Goal: Find specific page/section: Locate a particular part of the current website

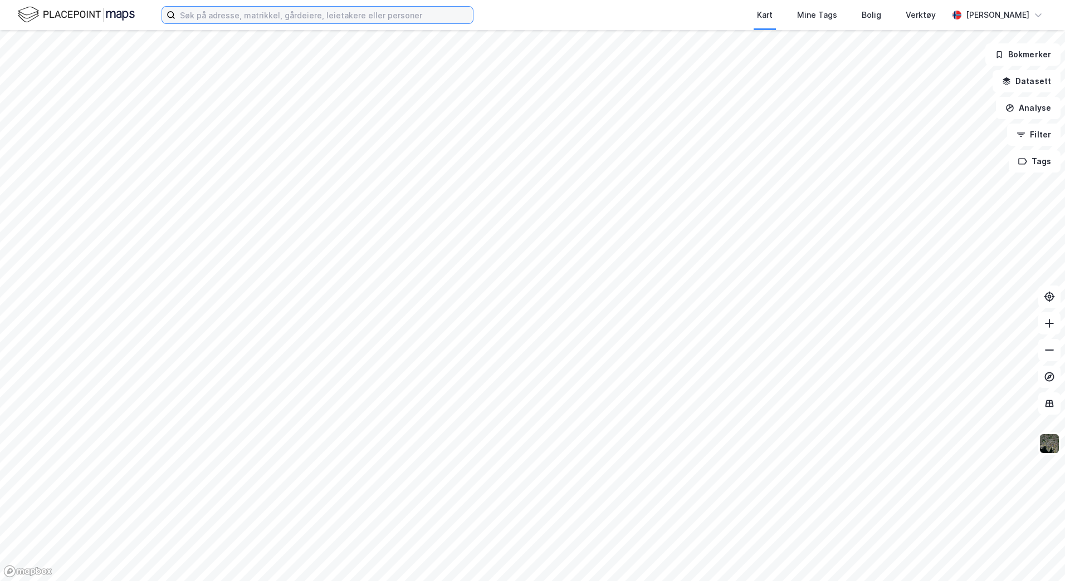
click at [267, 16] on input at bounding box center [323, 15] width 297 height 17
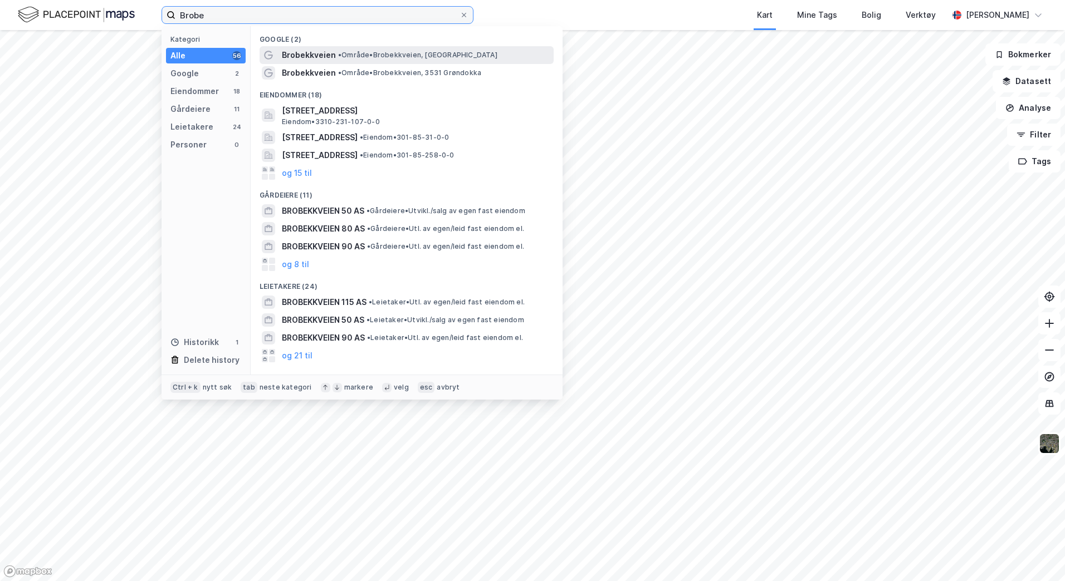
type input "Brob"
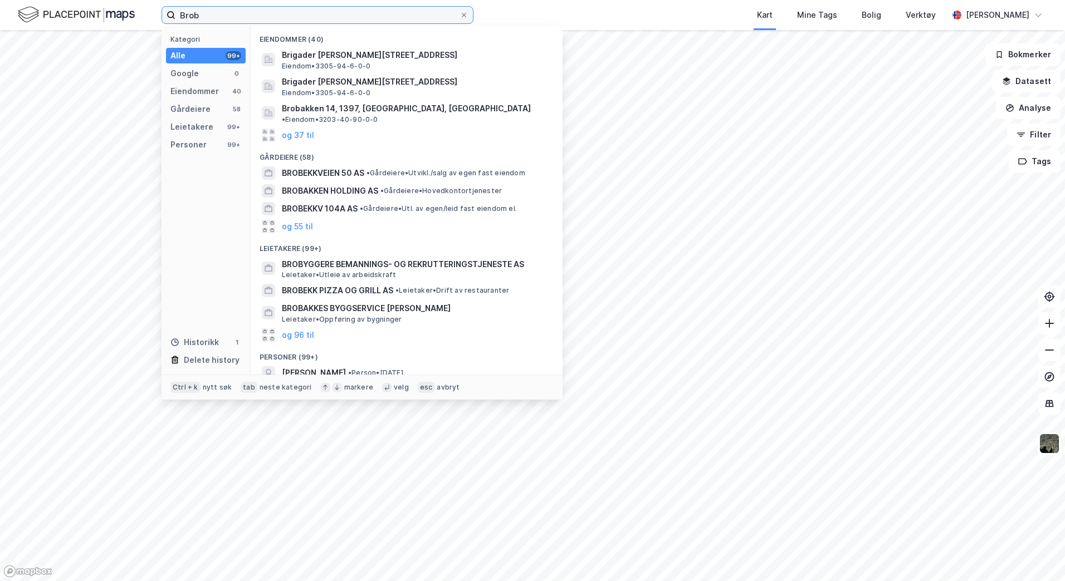
drag, startPoint x: 233, startPoint y: 16, endPoint x: 166, endPoint y: 20, distance: 66.9
click at [166, 20] on label "Brob" at bounding box center [317, 15] width 312 height 18
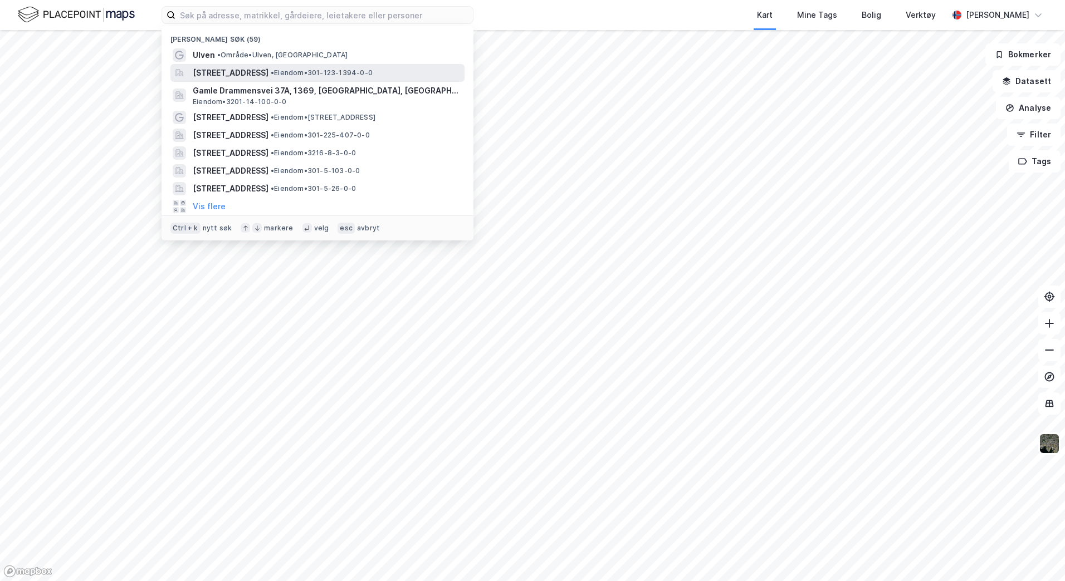
click at [268, 75] on span "[STREET_ADDRESS]" at bounding box center [231, 72] width 76 height 13
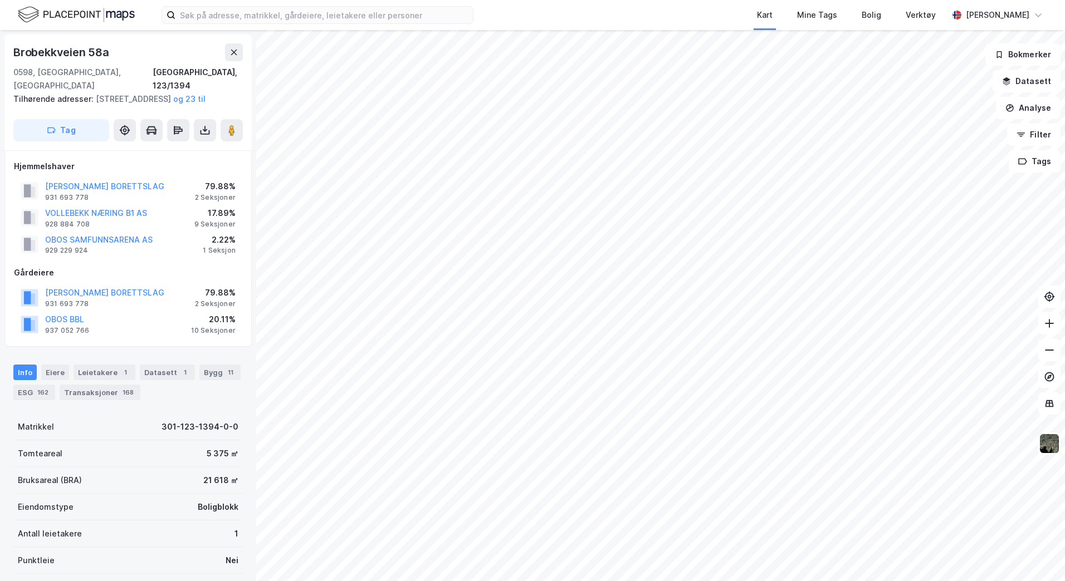
click at [195, 400] on div "Info [PERSON_NAME] 1 Datasett 1 Bygg 11 ESG 162 Transaksjoner 168" at bounding box center [127, 383] width 229 height 36
drag, startPoint x: 244, startPoint y: 75, endPoint x: 188, endPoint y: 75, distance: 56.2
click at [188, 75] on div "[STREET_ADDRESS], 123/1394 Tilhørende adresser: [STREET_ADDRESS], [STREET_ADDRE…" at bounding box center [127, 93] width 247 height 116
copy div "[GEOGRAPHIC_DATA], 123/1394"
